Goal: Task Accomplishment & Management: Manage account settings

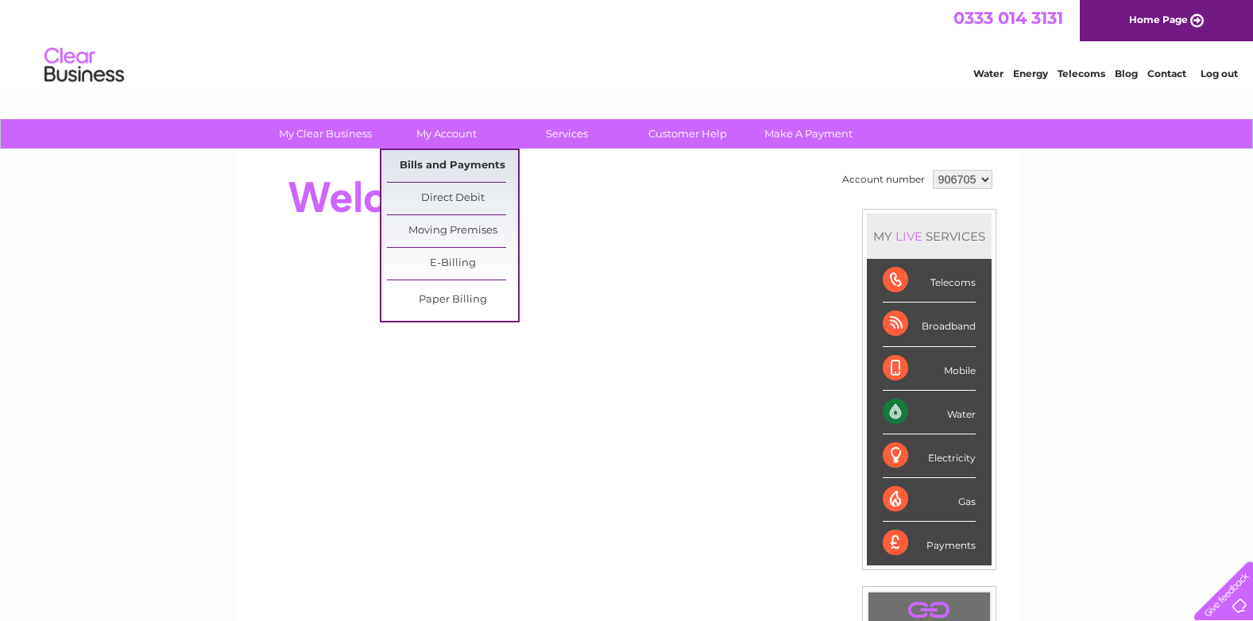
click at [446, 166] on link "Bills and Payments" at bounding box center [452, 166] width 131 height 32
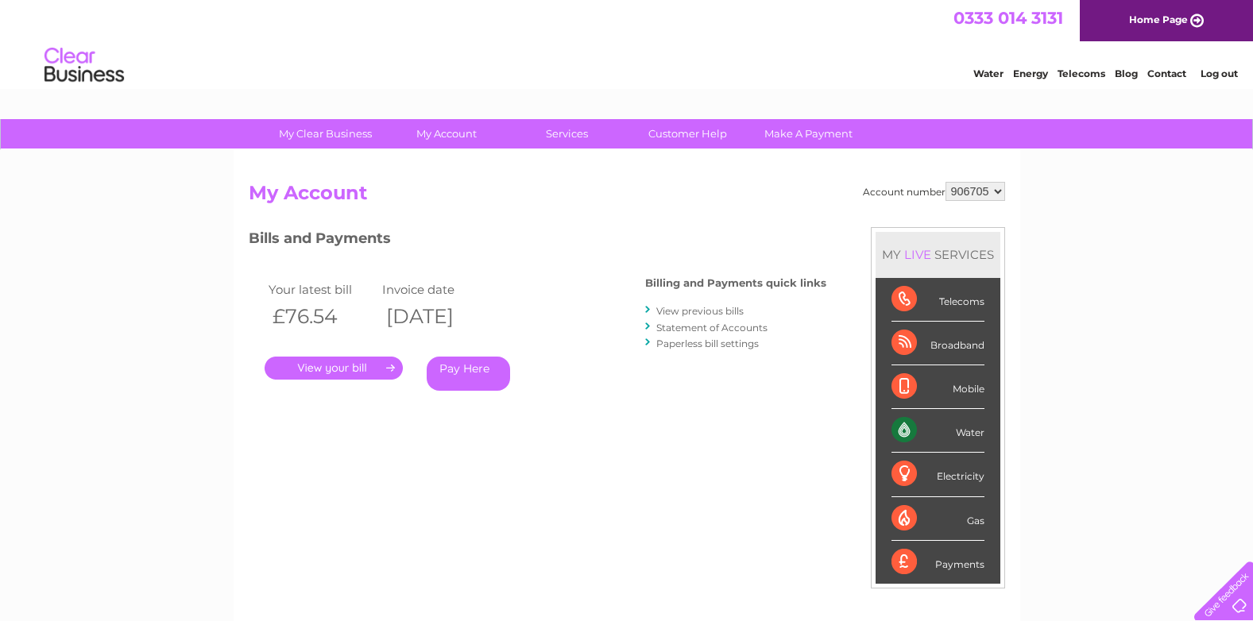
click at [345, 370] on link "." at bounding box center [334, 368] width 138 height 23
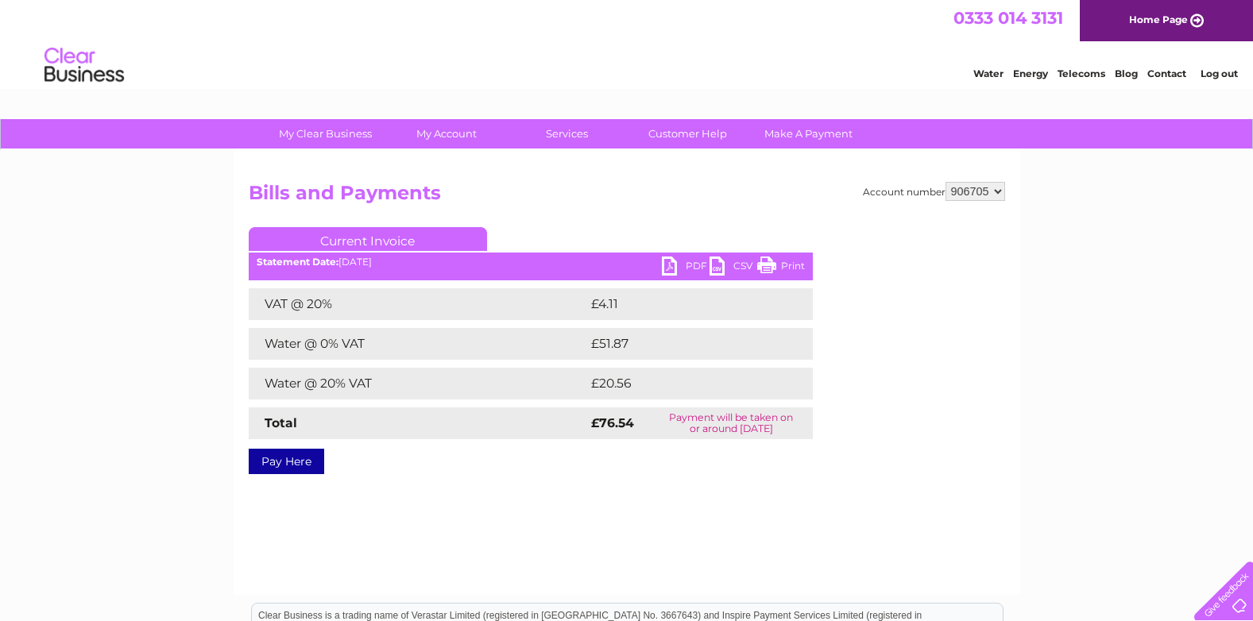
click at [673, 266] on link "PDF" at bounding box center [686, 268] width 48 height 23
